Goal: Information Seeking & Learning: Learn about a topic

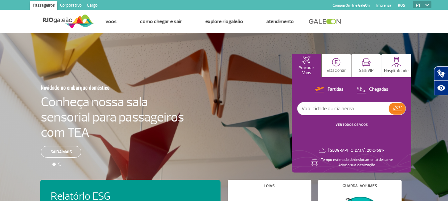
click at [62, 6] on link "Corporativo" at bounding box center [70, 6] width 27 height 11
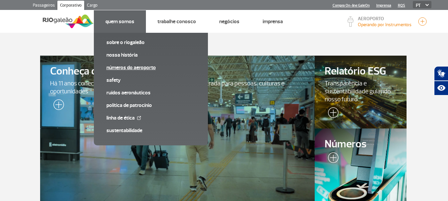
click at [119, 70] on link "Números do Aeroporto" at bounding box center [150, 67] width 89 height 7
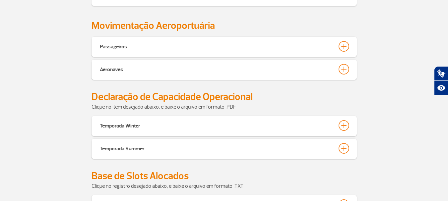
scroll to position [298, 0]
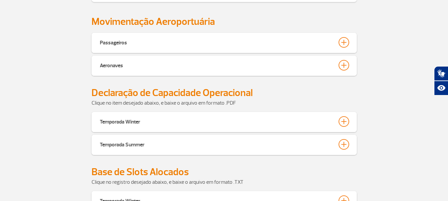
click at [270, 48] on div "Passageiros" at bounding box center [223, 43] width 265 height 20
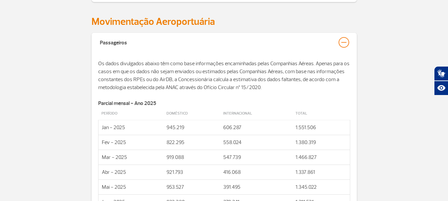
click at [270, 48] on div "Passageiros" at bounding box center [223, 43] width 265 height 20
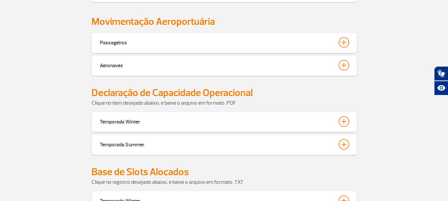
click at [246, 77] on div "Aeronaves A contabilização abaixo refere-se às aeronaves que pousaram e decolar…" at bounding box center [223, 67] width 265 height 23
click at [247, 72] on div "Aeronaves" at bounding box center [223, 66] width 265 height 20
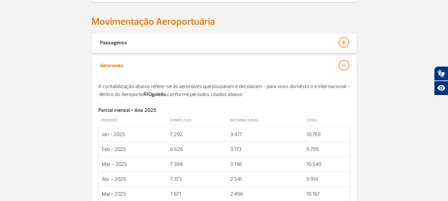
click at [237, 69] on button "Aeronaves" at bounding box center [223, 65] width 249 height 11
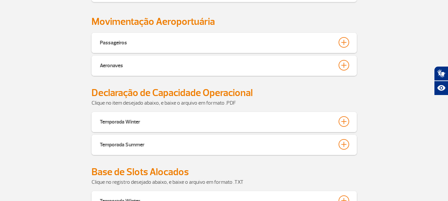
click at [238, 35] on div "Passageiros" at bounding box center [223, 43] width 265 height 20
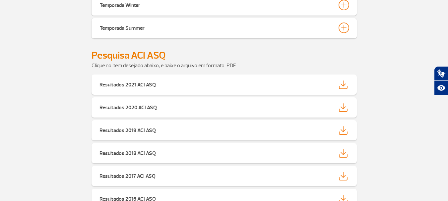
scroll to position [1767, 0]
click at [304, 93] on link "Resultados 2021 ACI ASQ" at bounding box center [223, 84] width 265 height 20
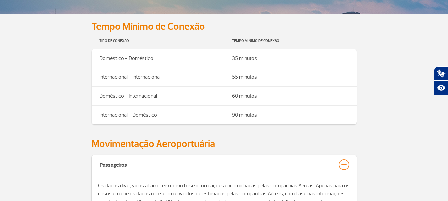
scroll to position [0, 0]
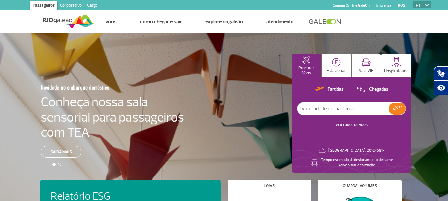
click at [77, 6] on link "Corporativo" at bounding box center [70, 6] width 27 height 11
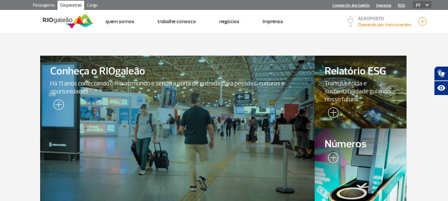
click at [94, 8] on link "Cargo" at bounding box center [92, 6] width 16 height 11
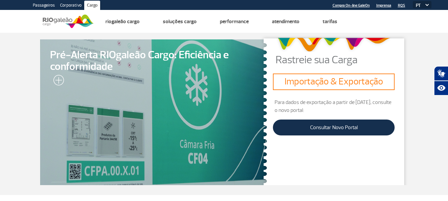
click at [80, 4] on link "Corporativo" at bounding box center [70, 6] width 27 height 11
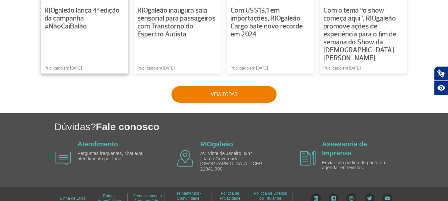
scroll to position [569, 0]
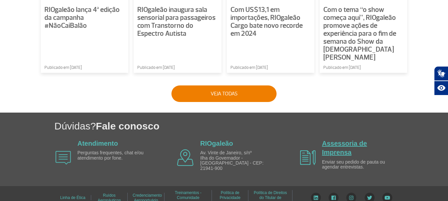
click at [351, 147] on link "Assessoria de Imprensa" at bounding box center [344, 148] width 45 height 16
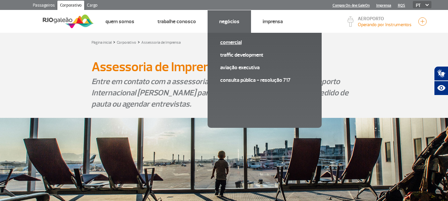
click at [241, 47] on span "Comercial" at bounding box center [264, 45] width 89 height 13
click at [235, 43] on link "Comercial" at bounding box center [264, 42] width 89 height 7
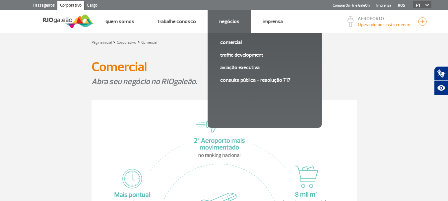
click at [234, 55] on link "Traffic Development" at bounding box center [264, 54] width 89 height 7
